Goal: Task Accomplishment & Management: Complete application form

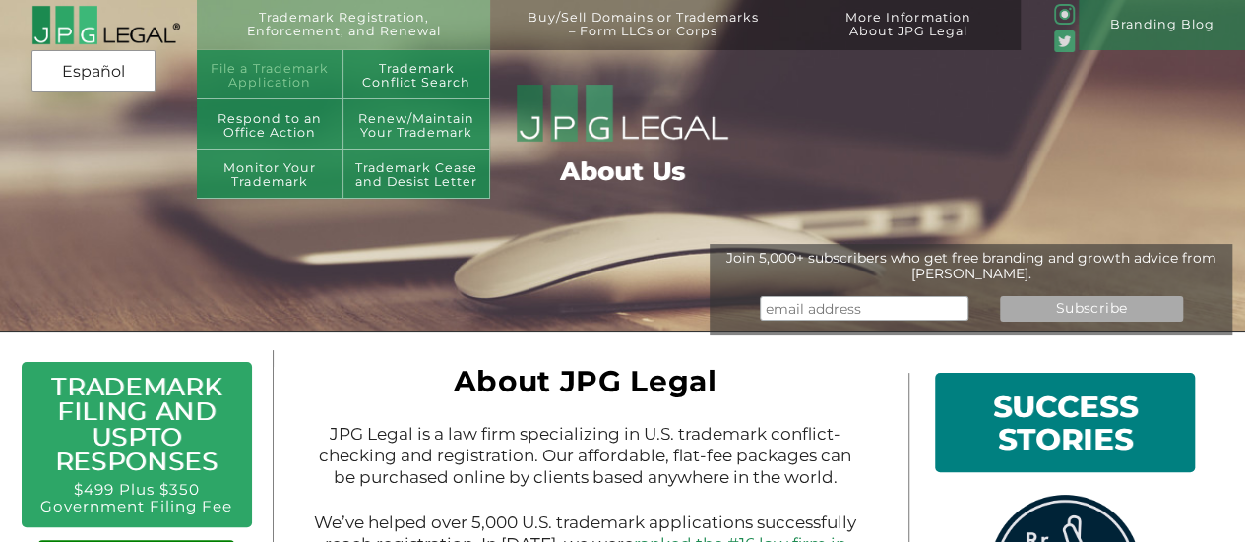
click at [281, 72] on link "File a Trademark Application" at bounding box center [270, 75] width 147 height 50
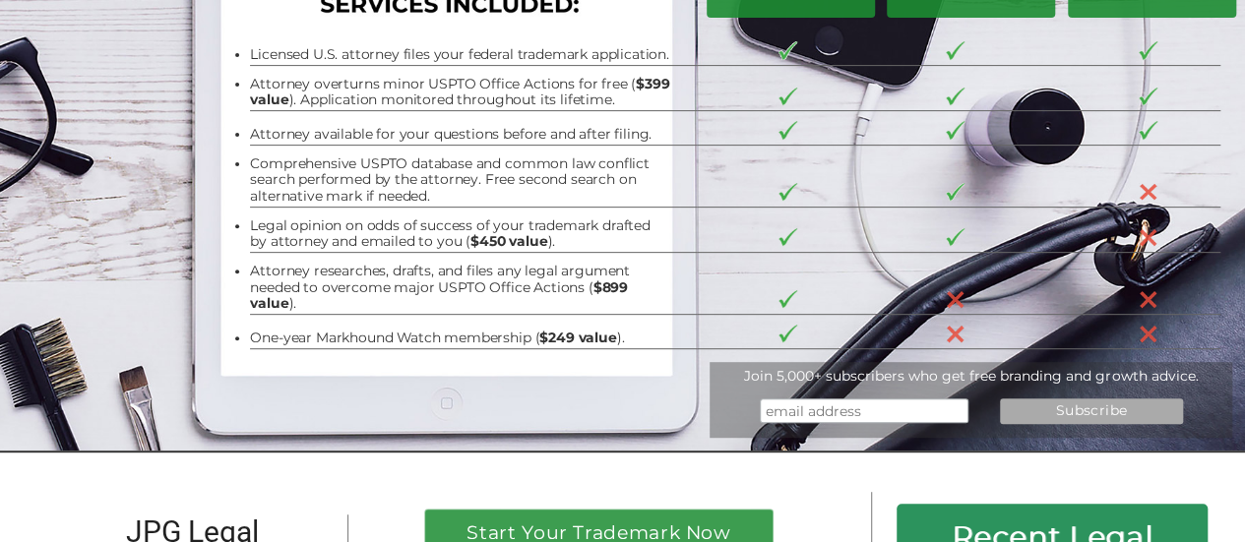
scroll to position [197, 0]
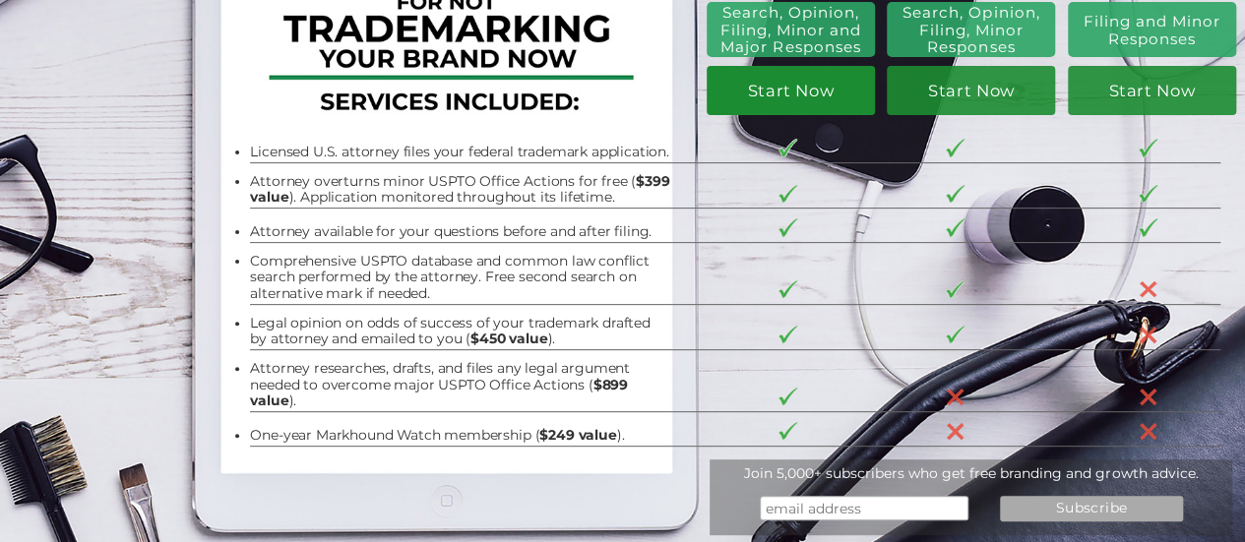
click at [777, 92] on link "Start Now" at bounding box center [791, 90] width 168 height 49
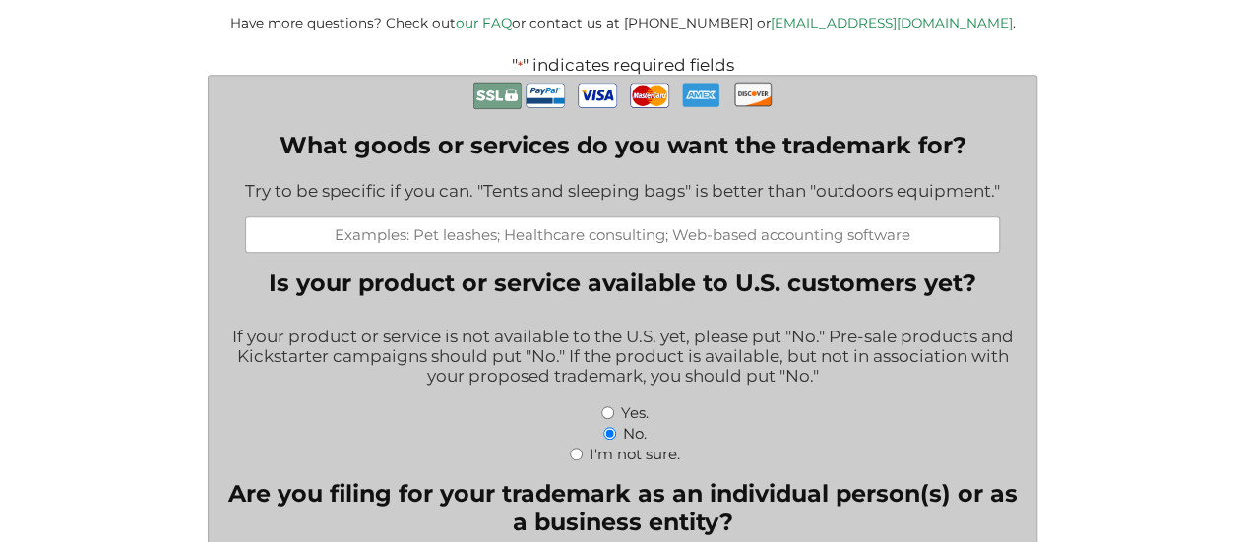
scroll to position [295, 0]
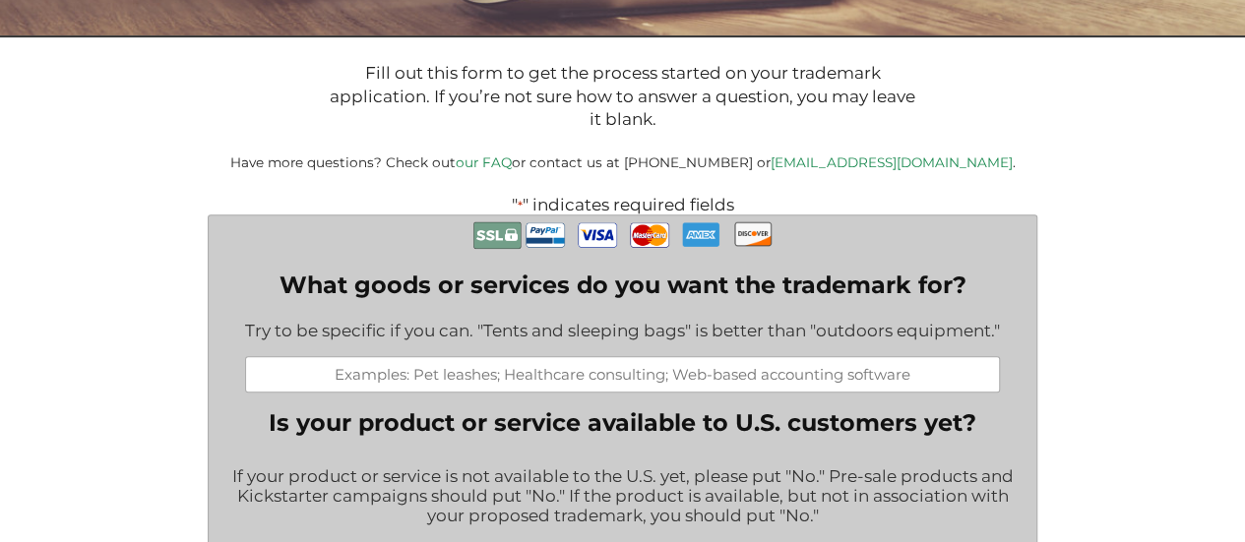
click at [691, 386] on input "What goods or services do you want the trademark for?" at bounding box center [622, 374] width 755 height 36
click at [392, 385] on input "What goods or services do you want the trademark for?" at bounding box center [622, 374] width 755 height 36
paste input "Non-alcoholic beverages (soft drinks, energy drinks, juices, mineral water, etc…"
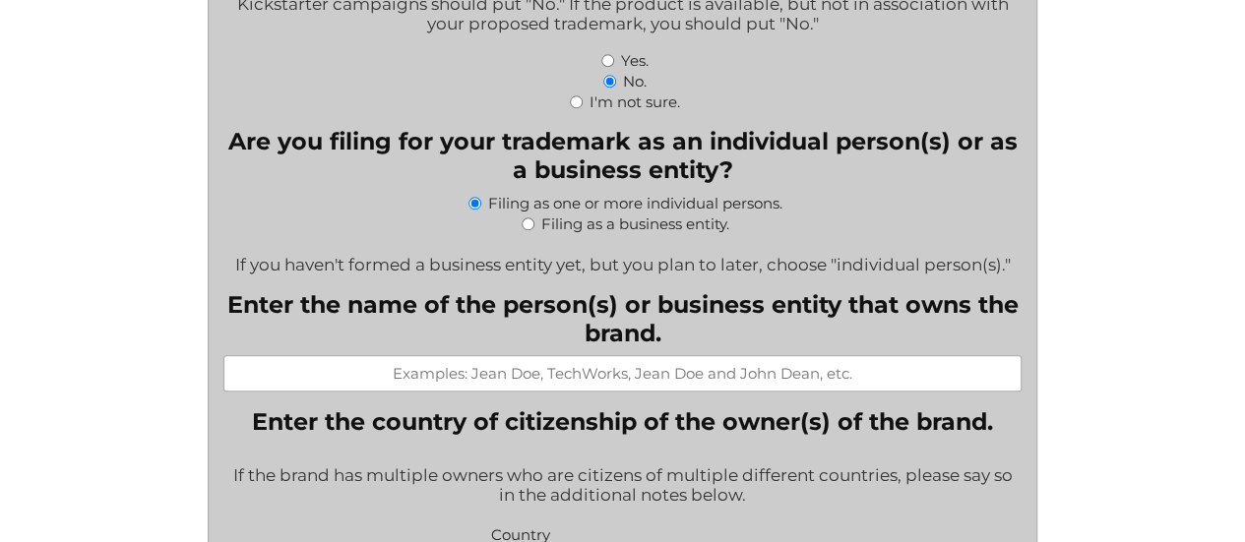
scroll to position [886, 0]
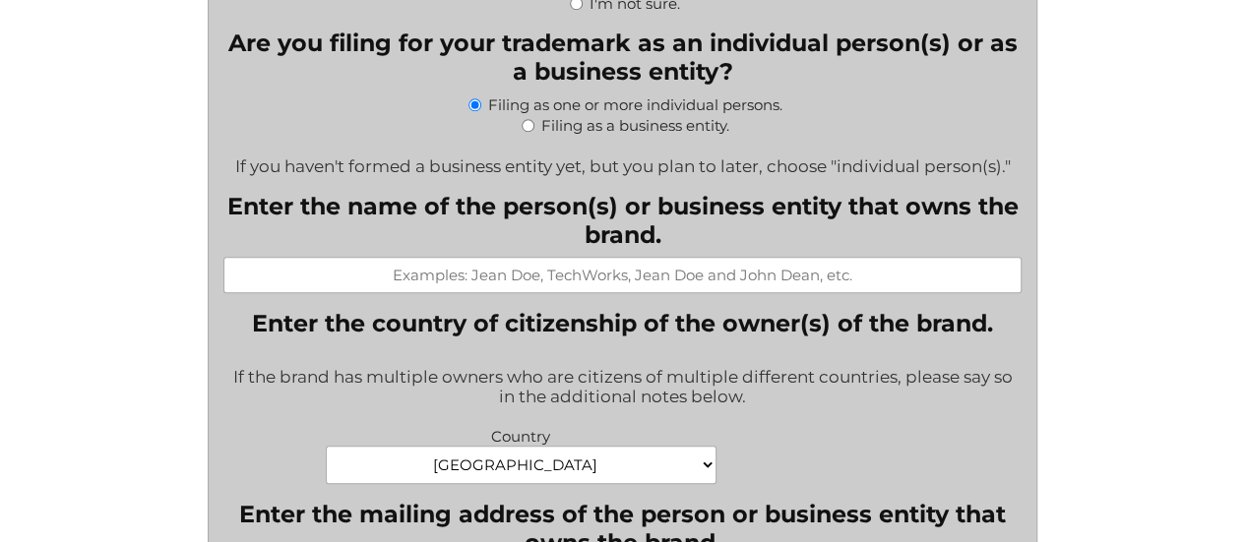
type input "Non-alcoholic beverages (soft drinks, energy drinks, juices, mineral water, etc…"
click at [425, 286] on input "Enter the name of the person(s) or business entity that owns the brand." at bounding box center [622, 275] width 798 height 36
click at [436, 293] on input "Enter the name of the person(s) or business entity that owns the brand." at bounding box center [622, 275] width 798 height 36
type input "[PERSON_NAME]"
click at [949, 422] on div "If the brand has multiple owners who are citizens of multiple different countri…" at bounding box center [622, 388] width 798 height 68
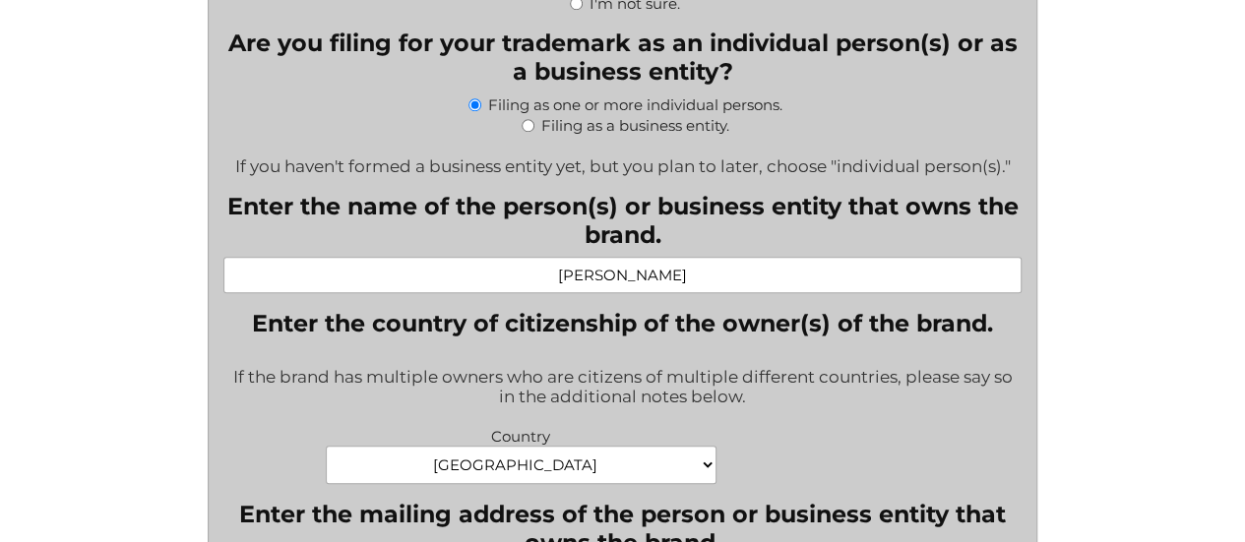
scroll to position [984, 0]
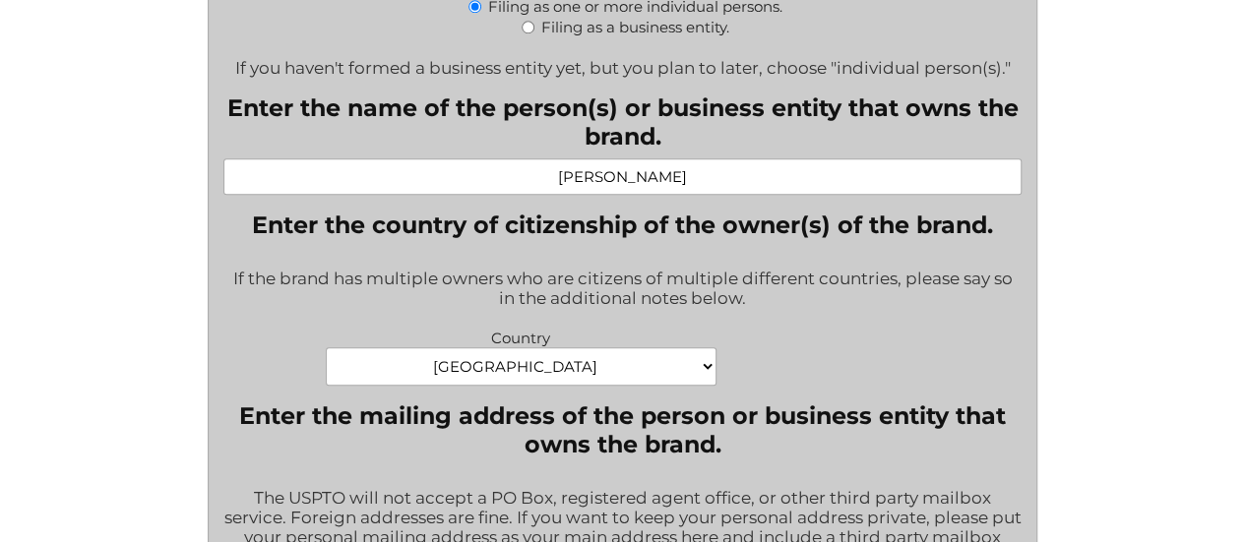
click at [709, 379] on select "[GEOGRAPHIC_DATA] [GEOGRAPHIC_DATA] [GEOGRAPHIC_DATA] [US_STATE] [GEOGRAPHIC_DA…" at bounding box center [521, 366] width 391 height 38
select select "[GEOGRAPHIC_DATA]"
click at [326, 360] on select "[GEOGRAPHIC_DATA] [GEOGRAPHIC_DATA] [GEOGRAPHIC_DATA] [US_STATE] [GEOGRAPHIC_DA…" at bounding box center [521, 366] width 391 height 38
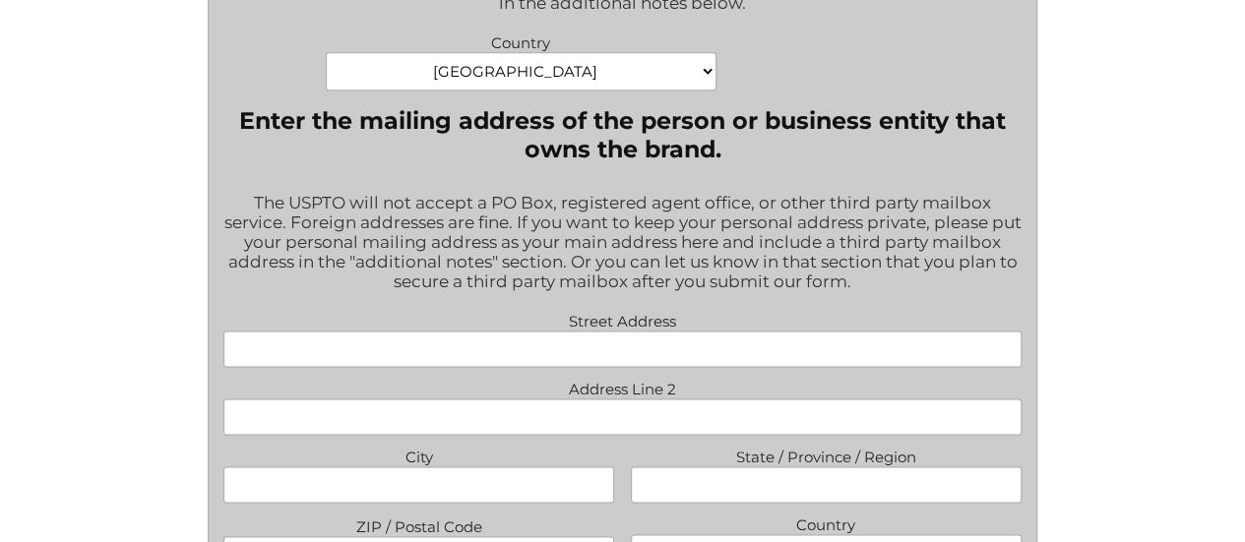
scroll to position [1378, 0]
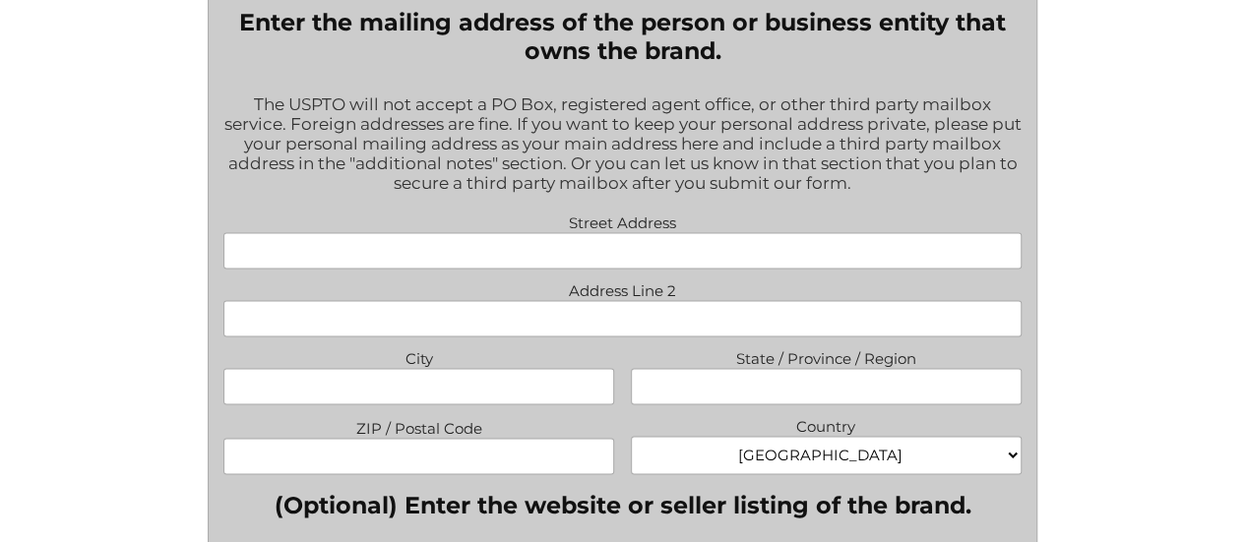
click at [632, 261] on input "Street Address" at bounding box center [622, 250] width 798 height 36
type input "[STREET_ADDRESS]"
type input "suite 1"
type input "SAN MATEO"
type input "CA"
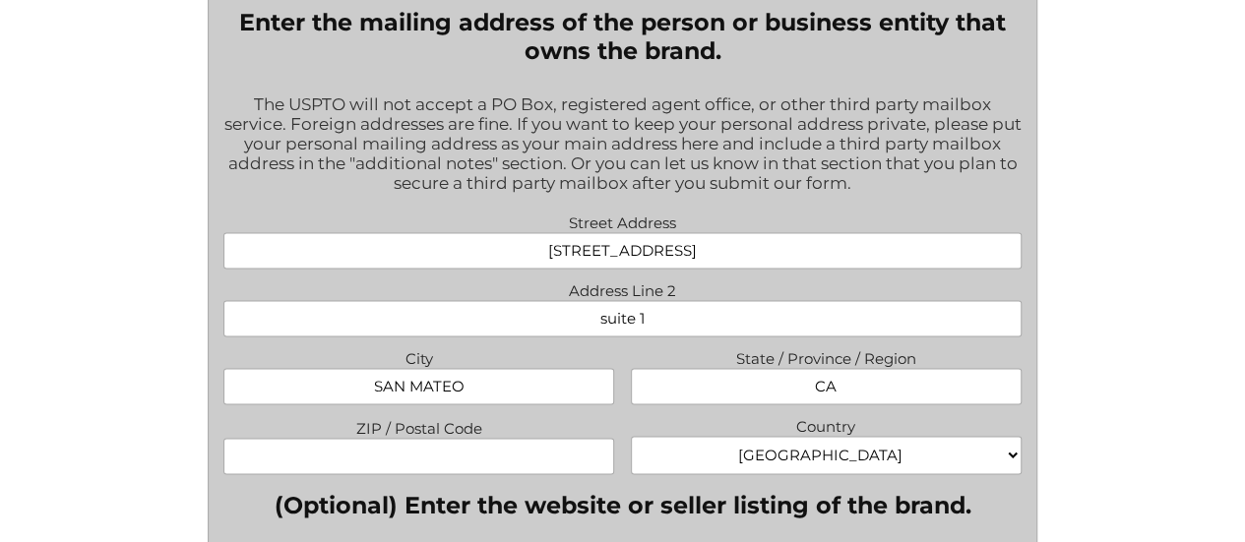
type input "944012824"
type input "[EMAIL_ADDRESS][DOMAIN_NAME]"
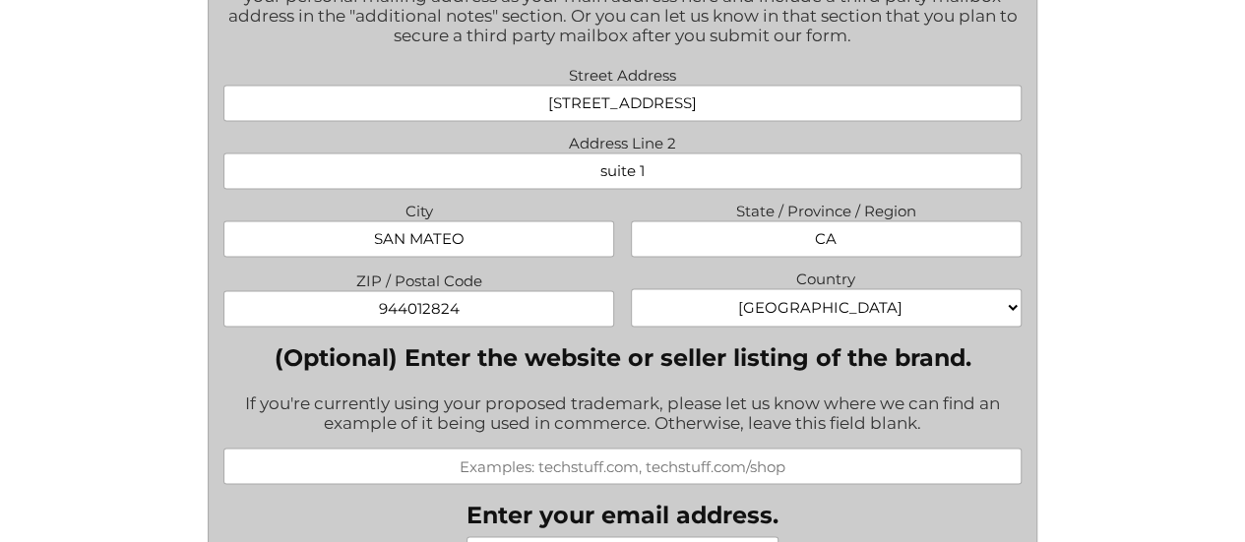
scroll to position [1575, 0]
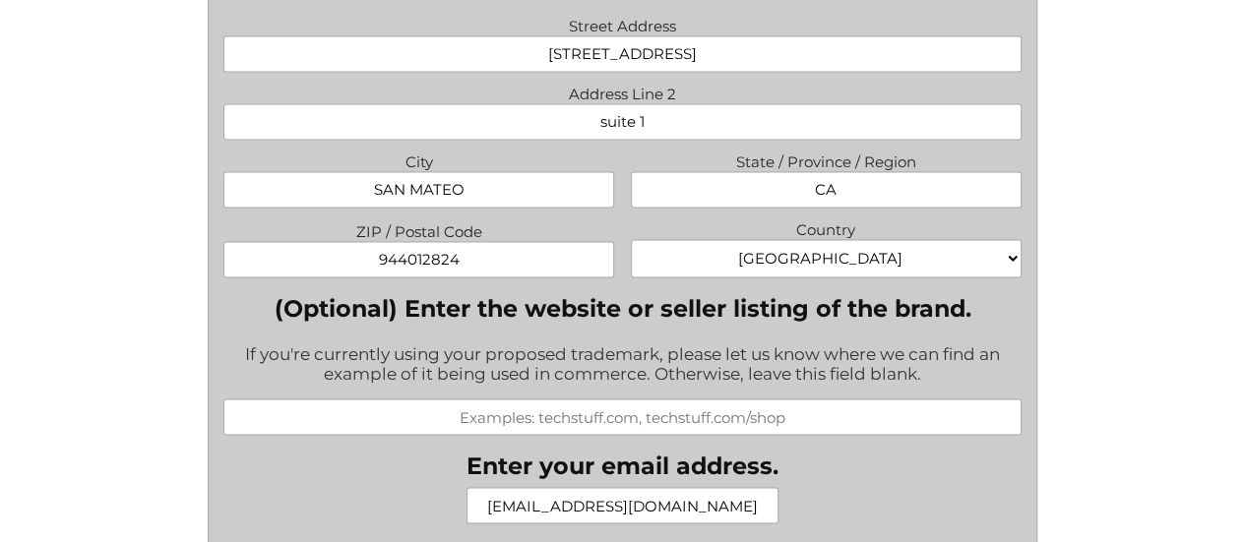
click at [483, 270] on input "944012824" at bounding box center [418, 259] width 391 height 36
type input "94401"
click at [618, 237] on span "ZIP / Postal Code 94401" at bounding box center [419, 248] width 406 height 60
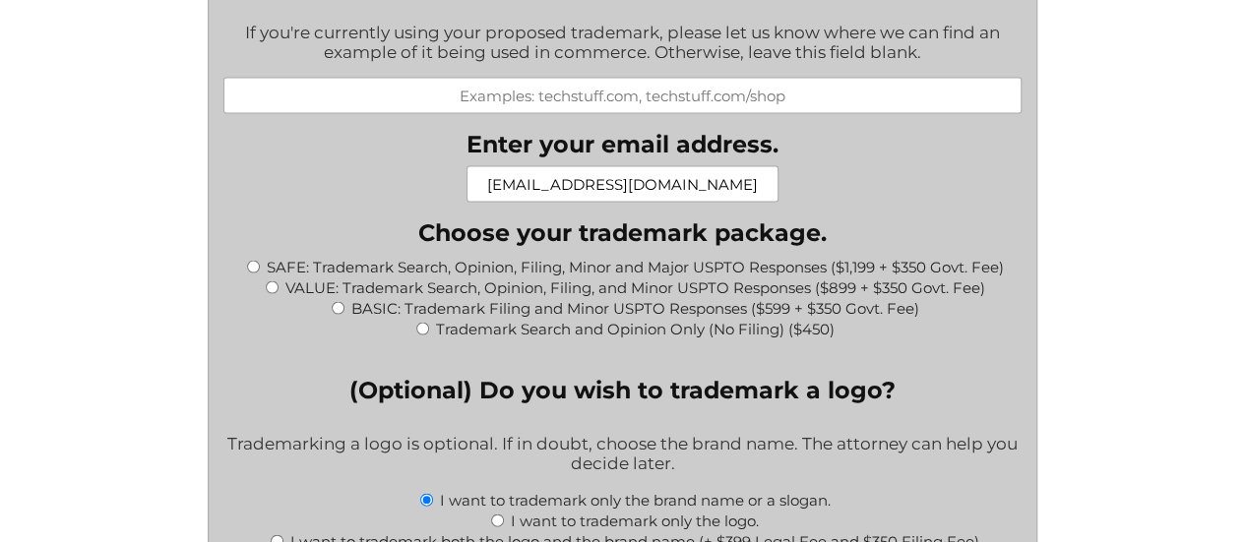
scroll to position [1968, 0]
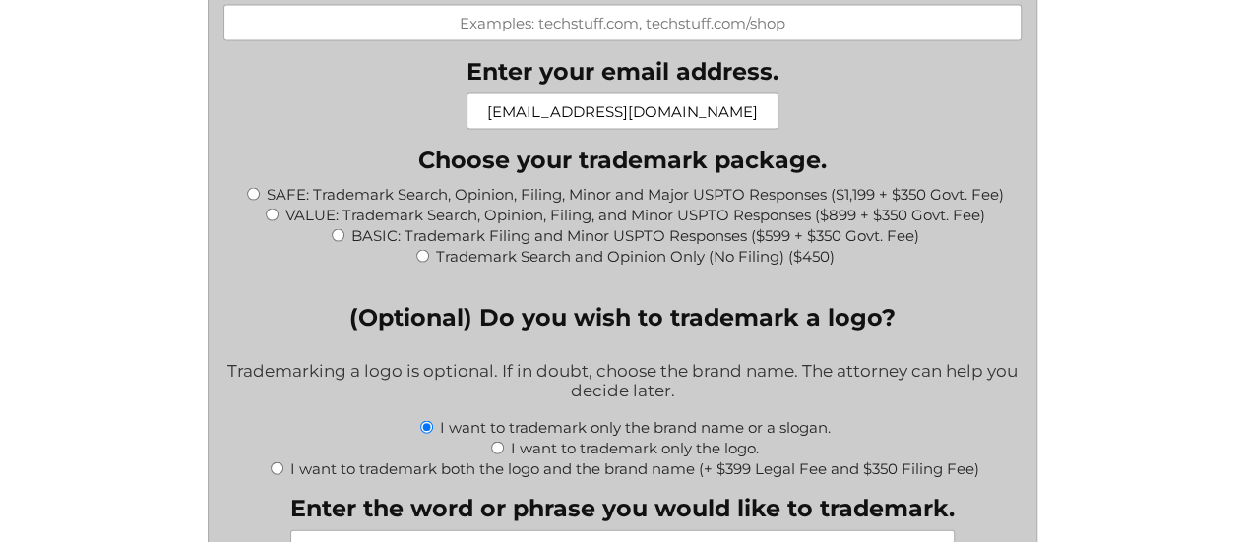
click at [251, 201] on input "SAFE: Trademark Search, Opinion, Filing, Minor and Major USPTO Responses ($1,19…" at bounding box center [253, 194] width 13 height 13
radio input "true"
type input "$1,549.00"
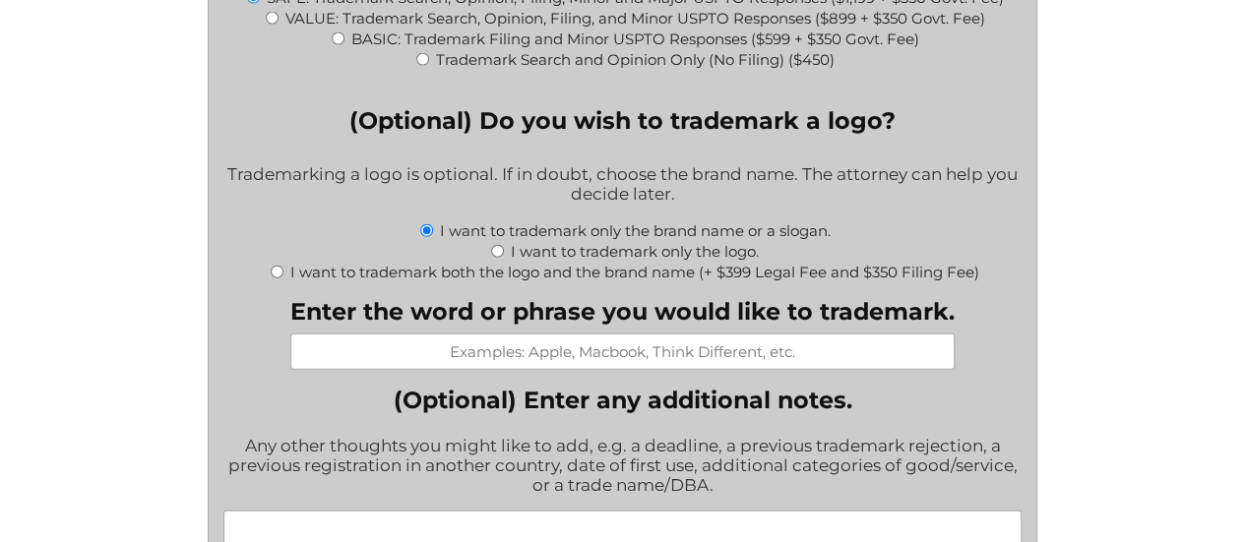
scroll to position [2264, 0]
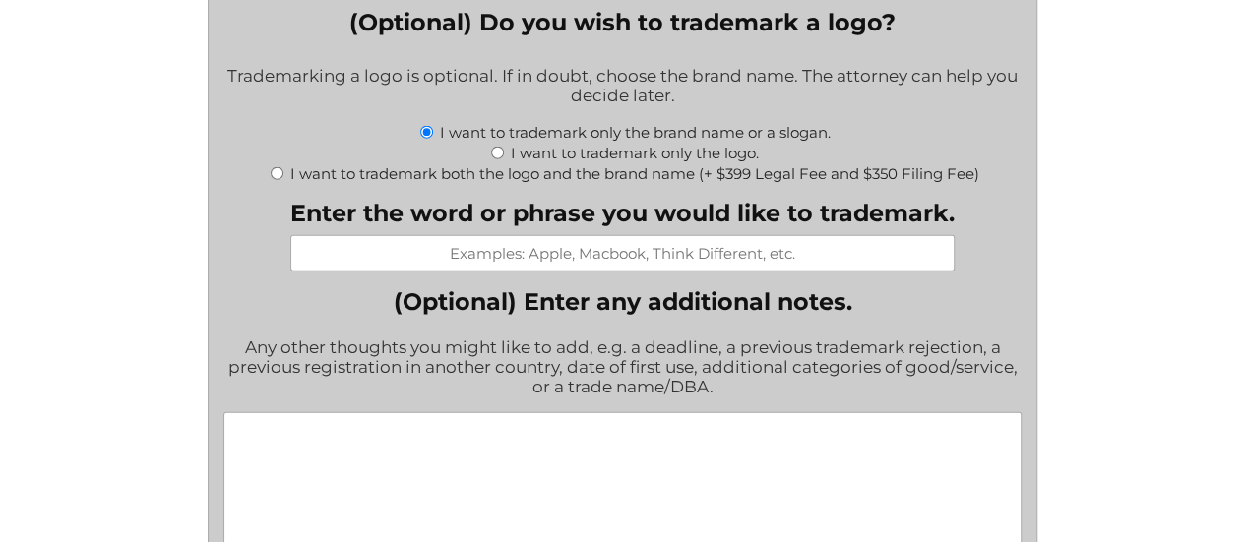
click at [497, 265] on input "Enter the word or phrase you would like to trademark." at bounding box center [622, 253] width 664 height 36
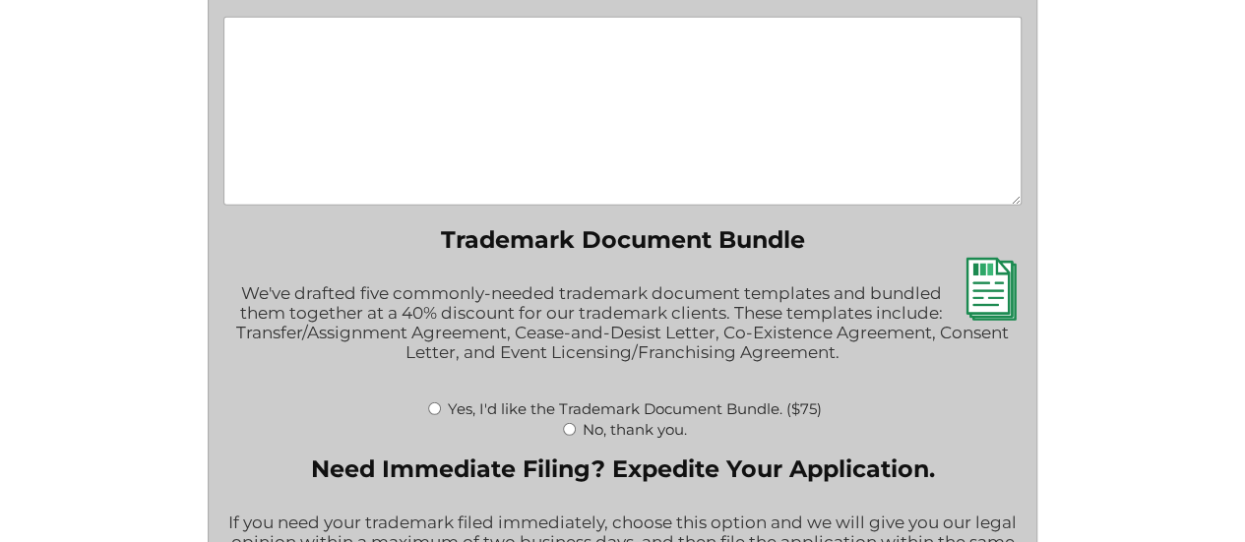
scroll to position [2756, 0]
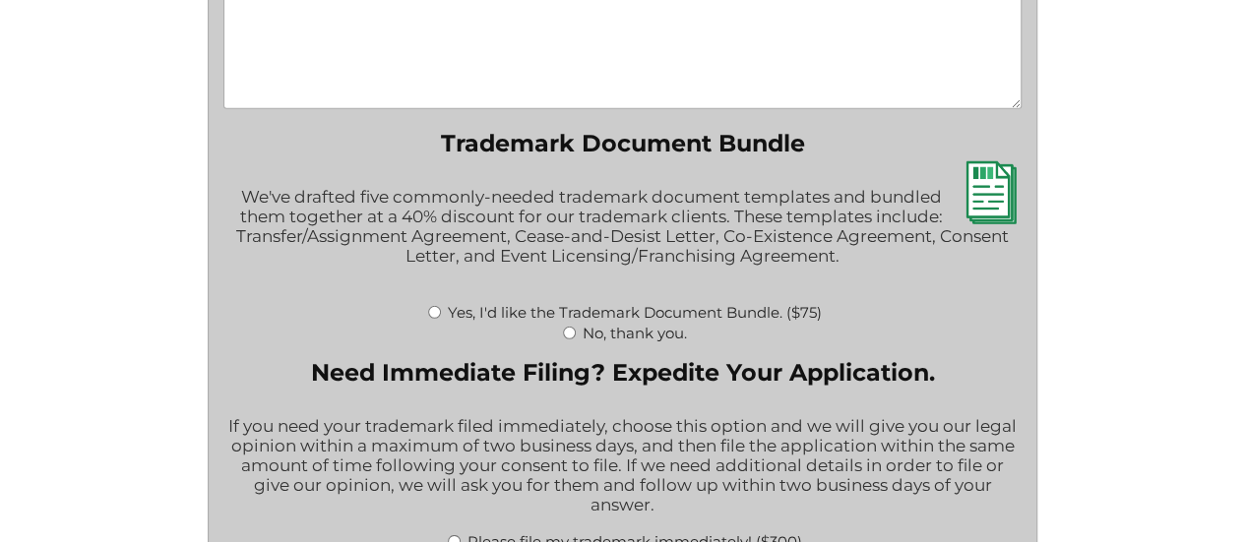
type input "Hemp Nutrients"
click at [567, 340] on input "No, thank you." at bounding box center [569, 333] width 13 height 13
radio input "true"
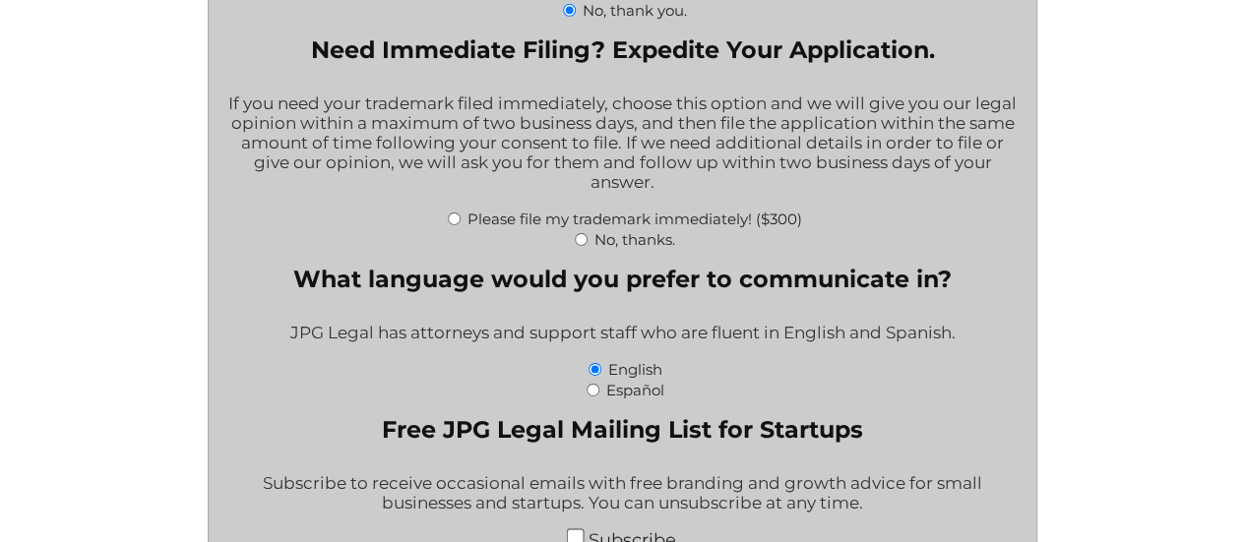
scroll to position [3051, 0]
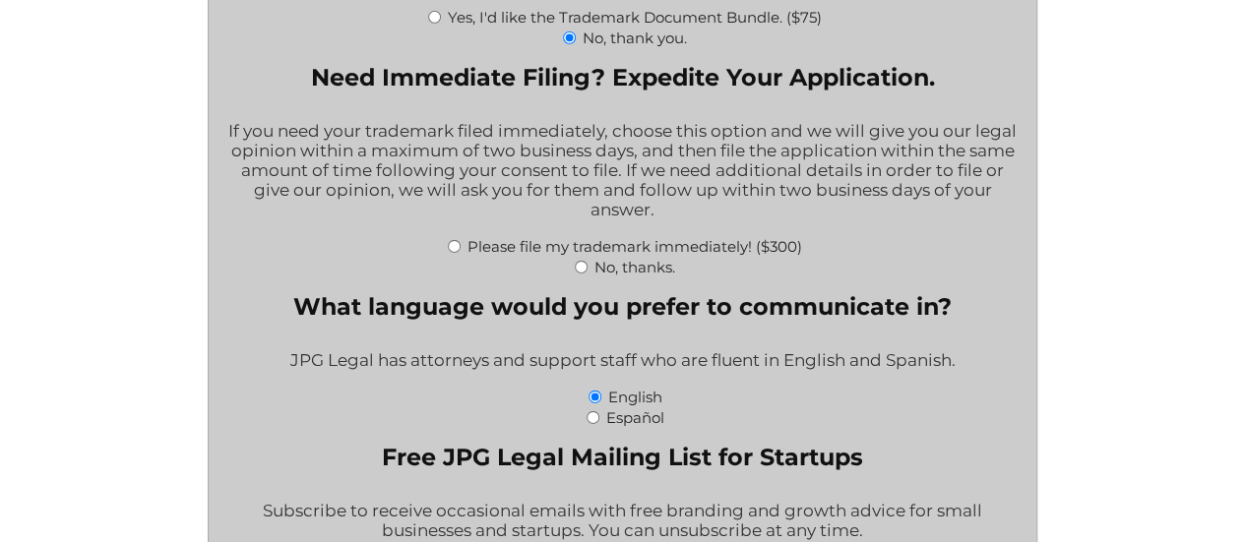
click at [583, 274] on input "No, thanks." at bounding box center [581, 267] width 13 height 13
radio input "true"
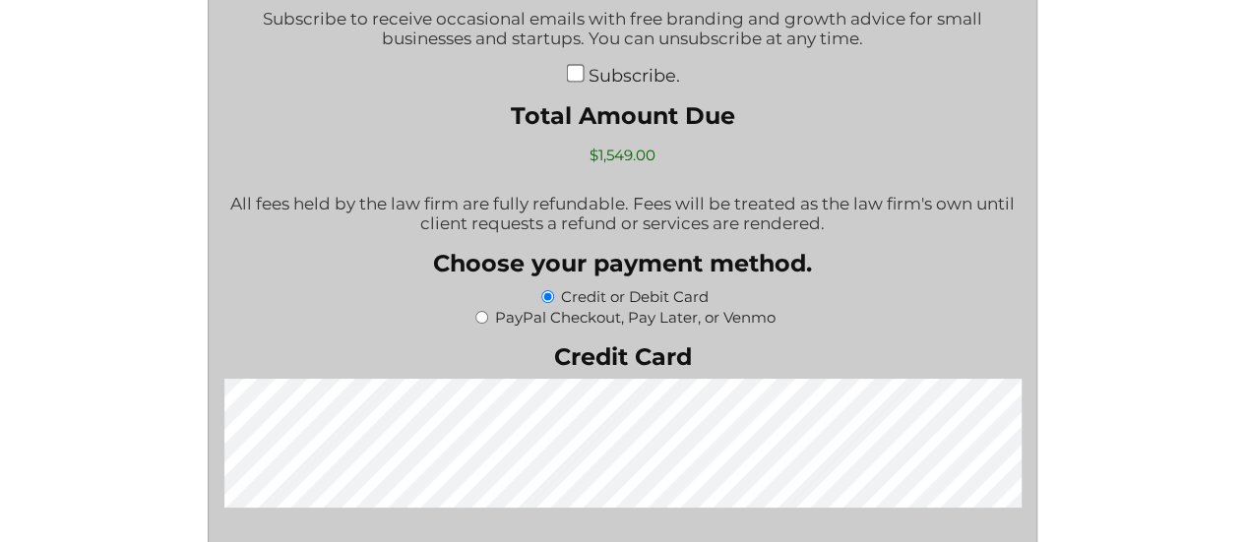
scroll to position [3740, 0]
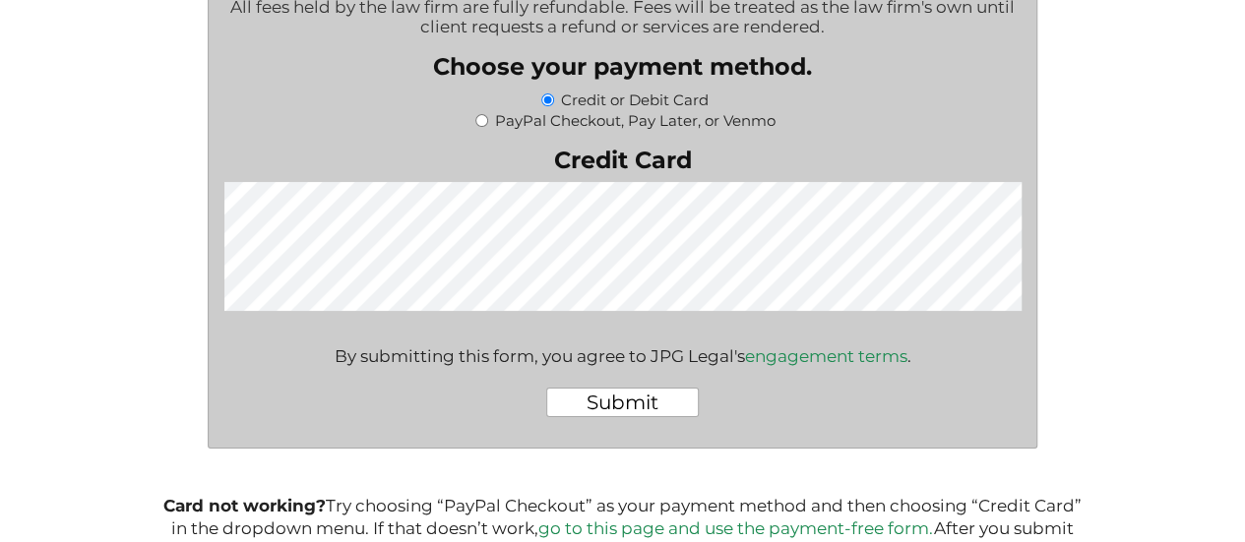
click at [597, 417] on input "Submit" at bounding box center [622, 403] width 153 height 30
